Goal: Navigation & Orientation: Find specific page/section

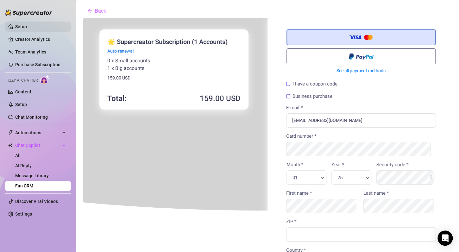
click at [27, 26] on link "Setup" at bounding box center [21, 26] width 12 height 5
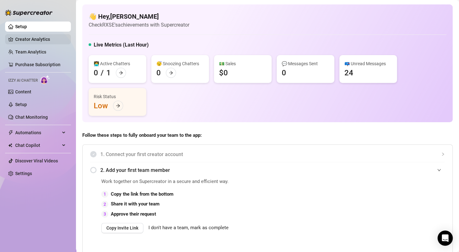
click at [42, 42] on link "Creator Analytics" at bounding box center [40, 39] width 51 height 10
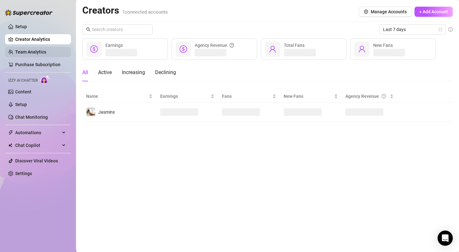
click at [43, 53] on link "Team Analytics" at bounding box center [30, 51] width 31 height 5
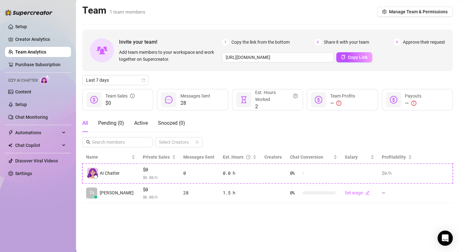
click at [66, 230] on div "Setup Creator Analytics Team Analytics Purchase Subscription Izzy AI Chatter Co…" at bounding box center [38, 123] width 66 height 246
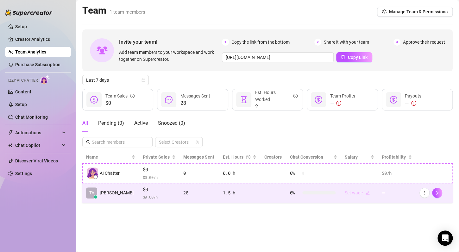
click at [356, 193] on link "Set wage" at bounding box center [357, 192] width 25 height 5
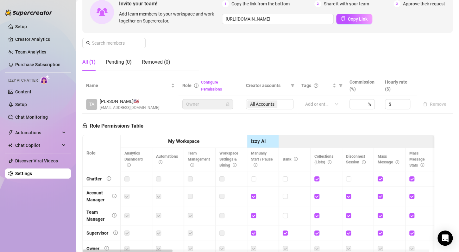
scroll to position [66, 0]
click at [403, 104] on span "Increase Value" at bounding box center [406, 102] width 7 height 6
type input "2"
click at [393, 102] on input "2" at bounding box center [401, 103] width 17 height 9
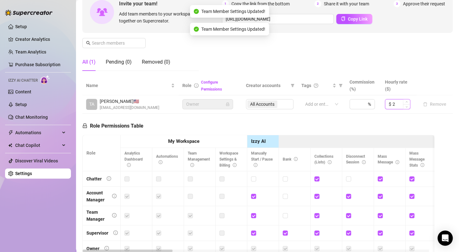
click at [386, 102] on div "$ 2" at bounding box center [397, 104] width 25 height 10
click at [393, 103] on input "2" at bounding box center [401, 103] width 17 height 9
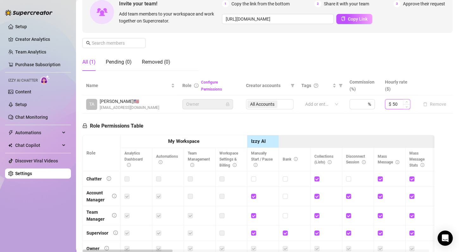
type input "50"
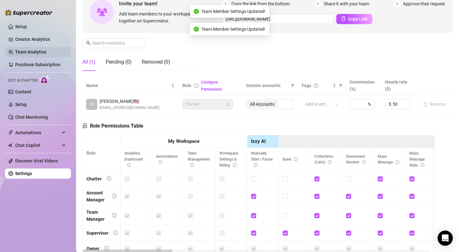
click at [40, 54] on link "Team Analytics" at bounding box center [30, 51] width 31 height 5
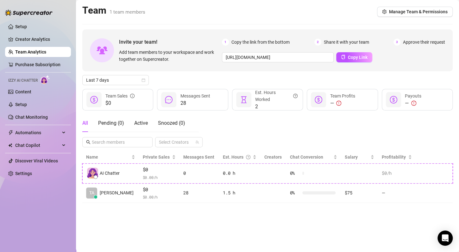
click at [38, 52] on link "Team Analytics" at bounding box center [30, 51] width 31 height 5
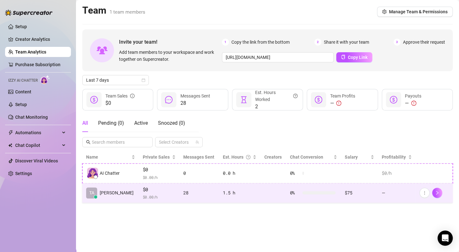
click at [345, 192] on div "$75" at bounding box center [359, 192] width 29 height 7
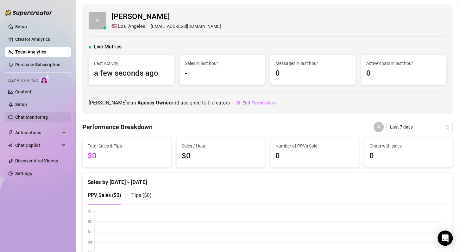
click at [48, 115] on link "Chat Monitoring" at bounding box center [31, 117] width 33 height 5
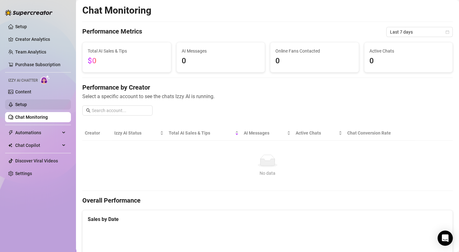
click at [27, 102] on link "Setup" at bounding box center [21, 104] width 12 height 5
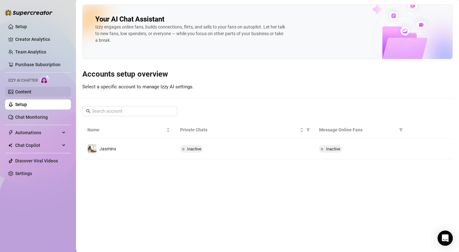
click at [31, 93] on link "Content" at bounding box center [23, 91] width 16 height 5
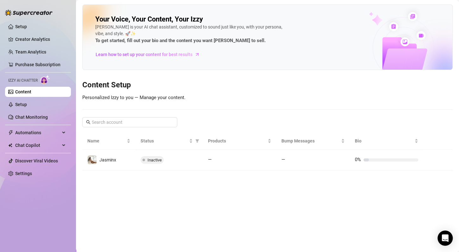
click at [40, 139] on ul "Setup Creator Analytics Team Analytics Purchase Subscription Izzy AI Chatter Co…" at bounding box center [38, 100] width 66 height 162
click at [39, 133] on span "Automations" at bounding box center [37, 133] width 45 height 10
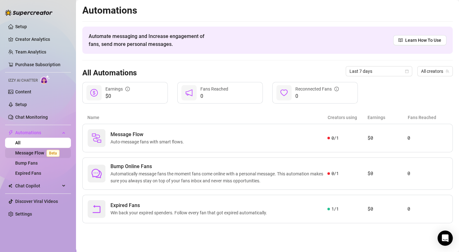
click at [40, 154] on link "Message Flow Beta" at bounding box center [38, 152] width 47 height 5
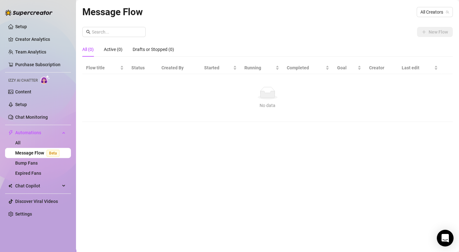
click at [439, 240] on div "Open Intercom Messenger" at bounding box center [445, 238] width 17 height 17
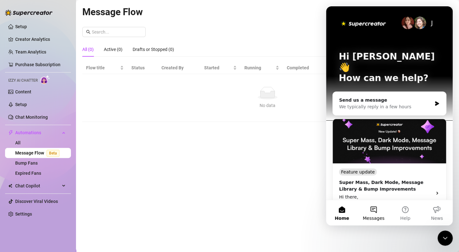
click at [374, 201] on button "Messages" at bounding box center [374, 212] width 32 height 25
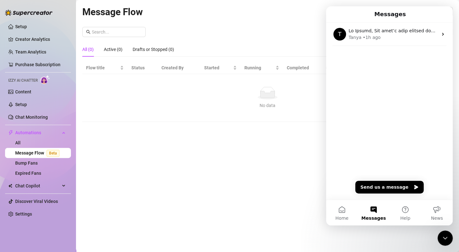
click at [84, 85] on td "No data No data" at bounding box center [267, 98] width 370 height 48
click at [15, 28] on link "Setup" at bounding box center [21, 26] width 12 height 5
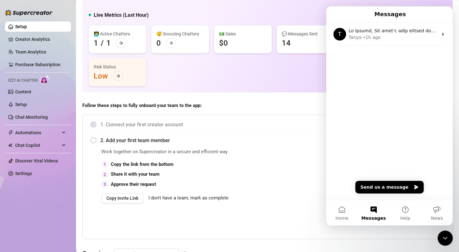
scroll to position [38, 0]
